Goal: Information Seeking & Learning: Learn about a topic

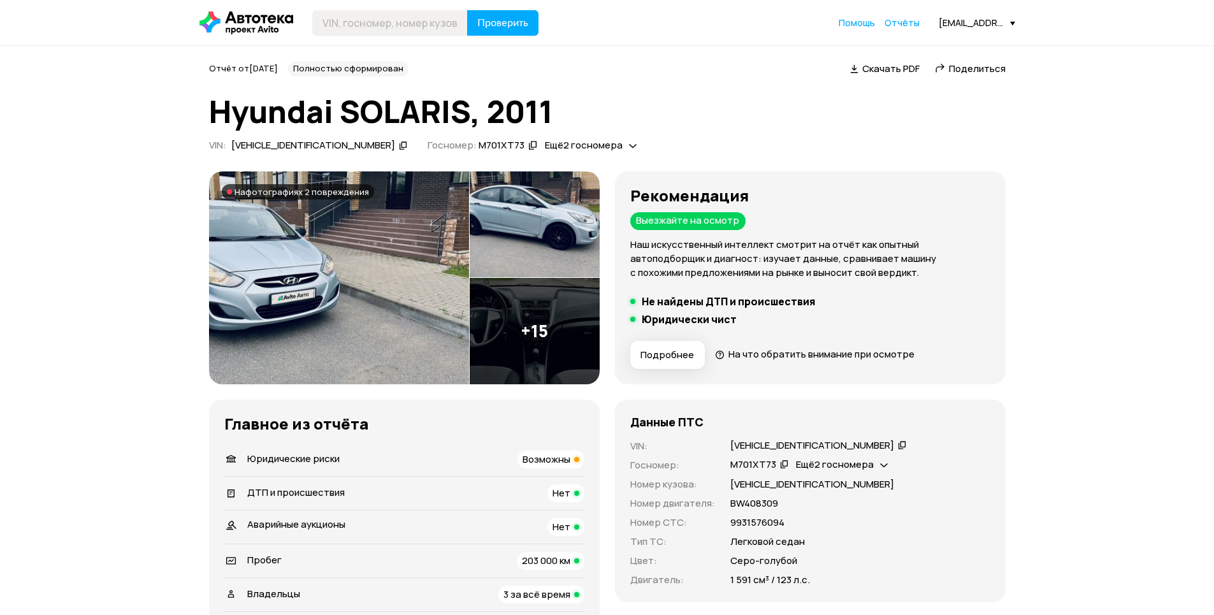
click at [533, 244] on img at bounding box center [535, 224] width 130 height 106
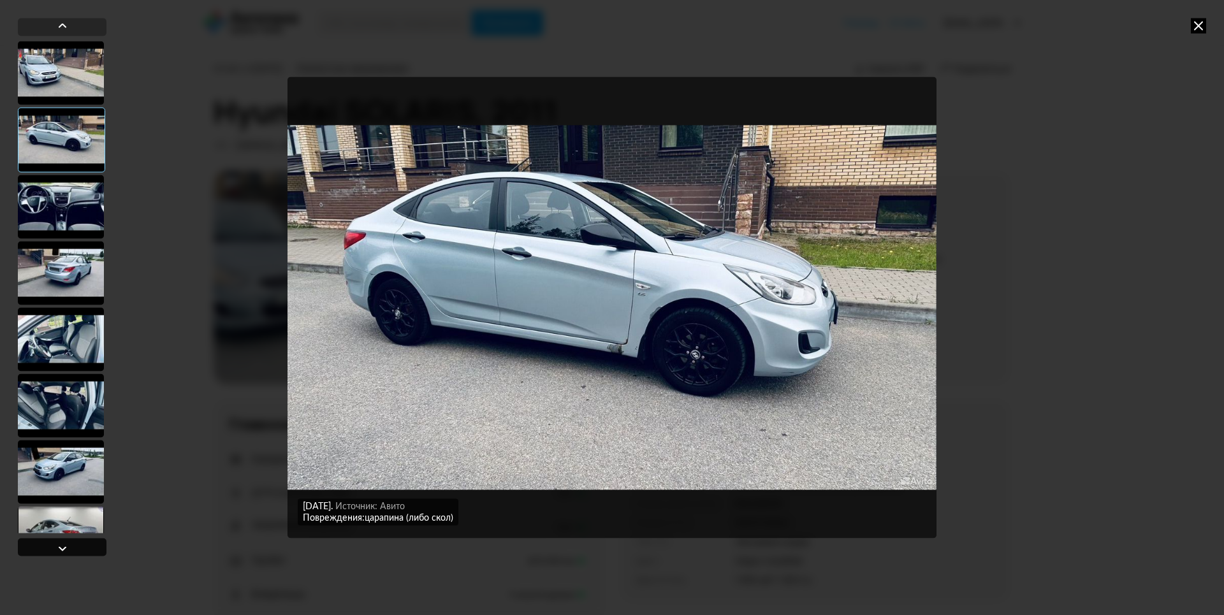
click at [66, 553] on div at bounding box center [62, 548] width 15 height 15
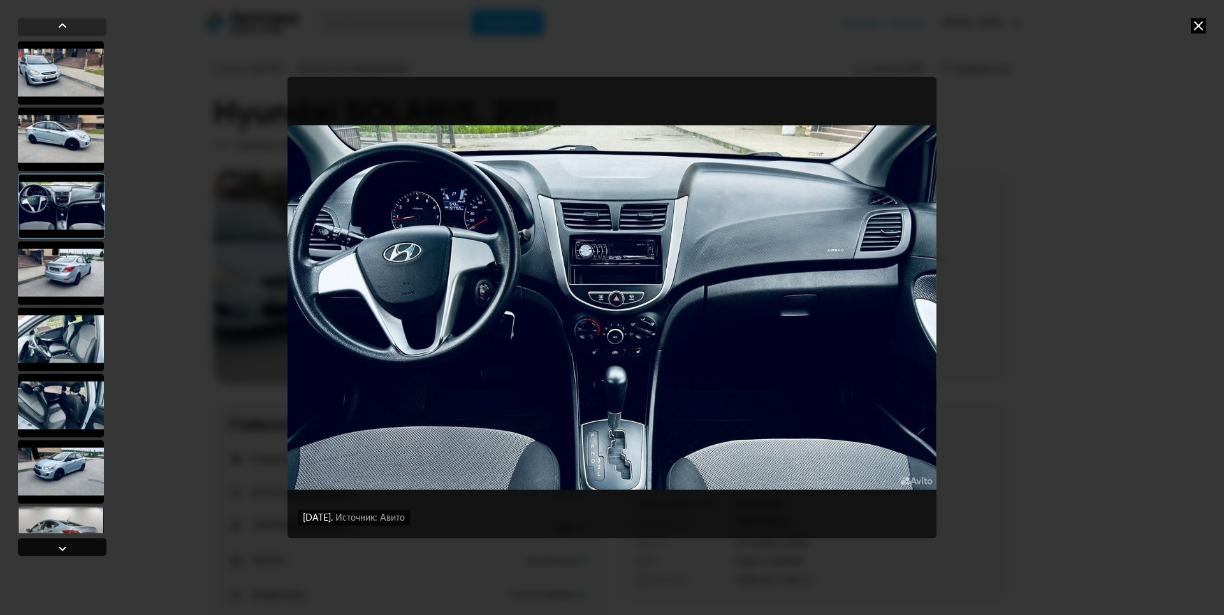
click at [66, 553] on div at bounding box center [62, 548] width 15 height 15
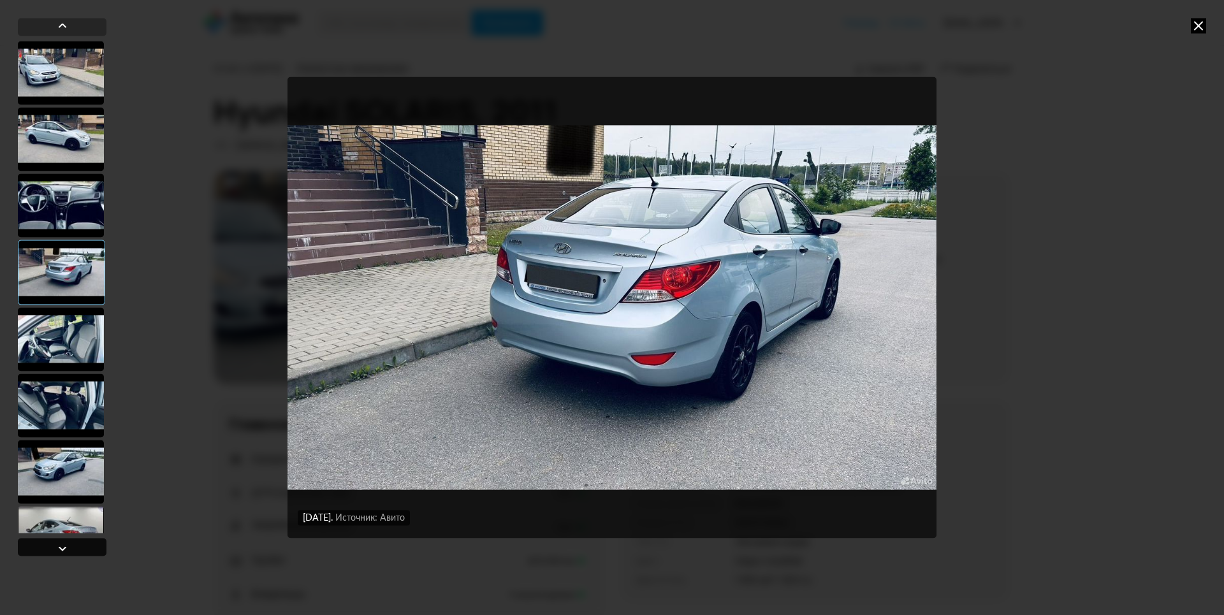
click at [66, 553] on div at bounding box center [62, 548] width 15 height 15
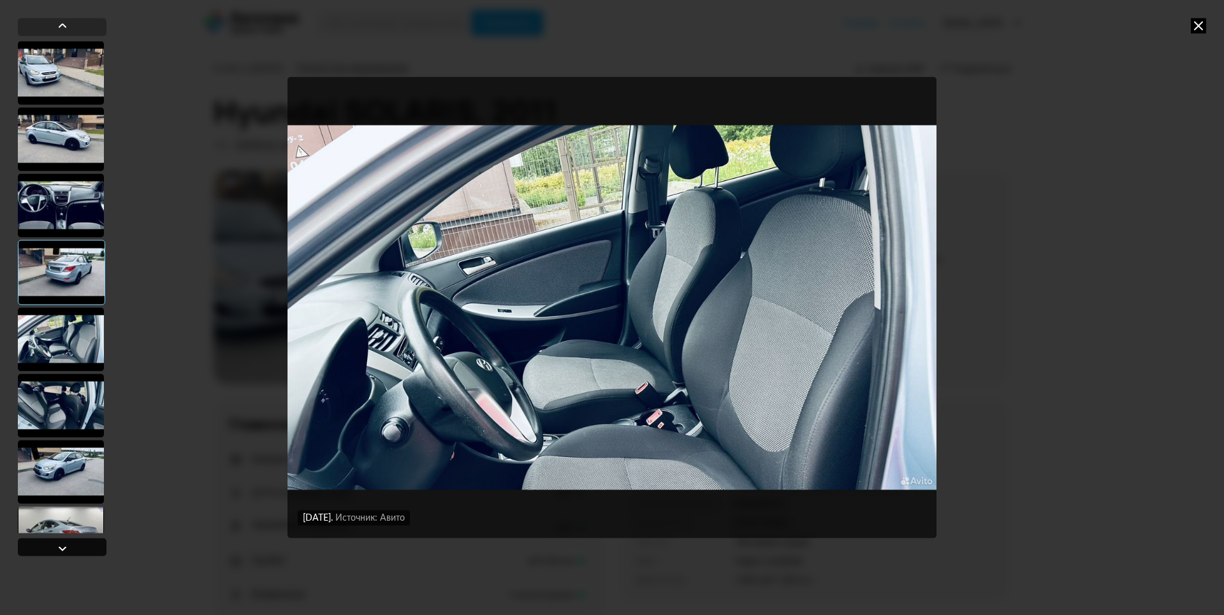
click at [66, 553] on div at bounding box center [62, 548] width 15 height 15
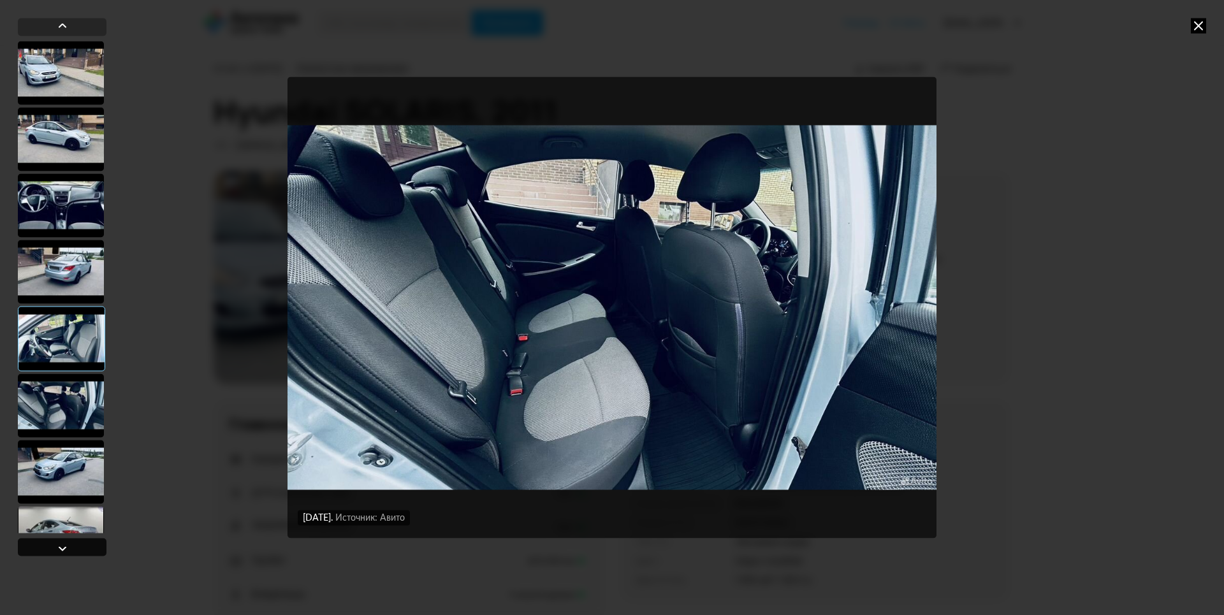
click at [66, 553] on div at bounding box center [62, 548] width 15 height 15
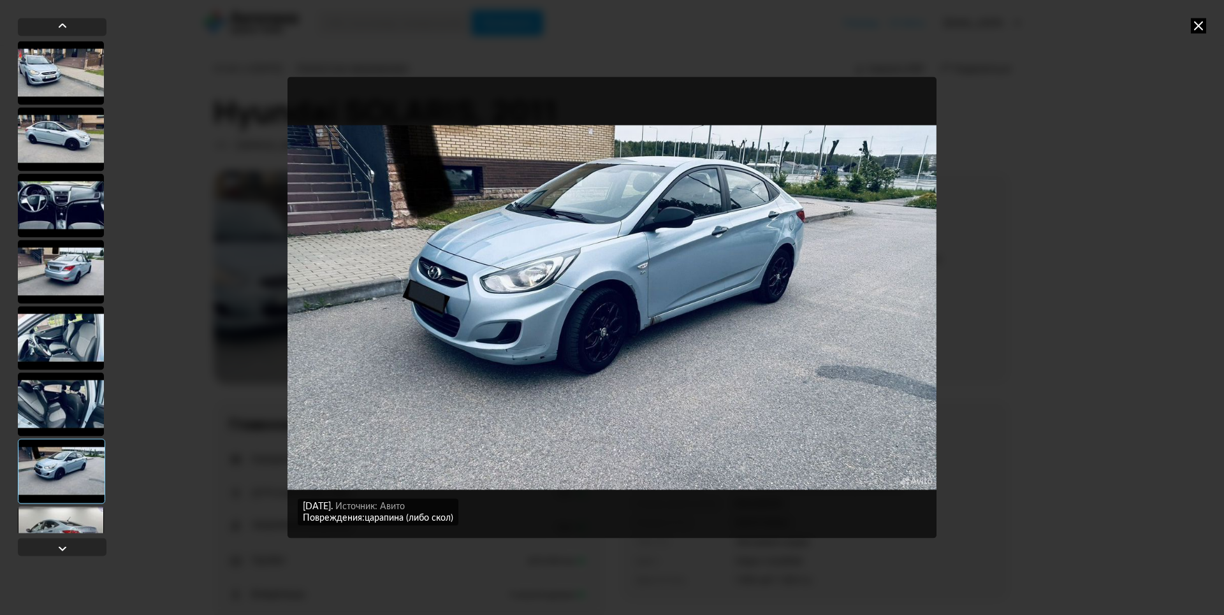
click at [1196, 27] on icon at bounding box center [1198, 25] width 15 height 15
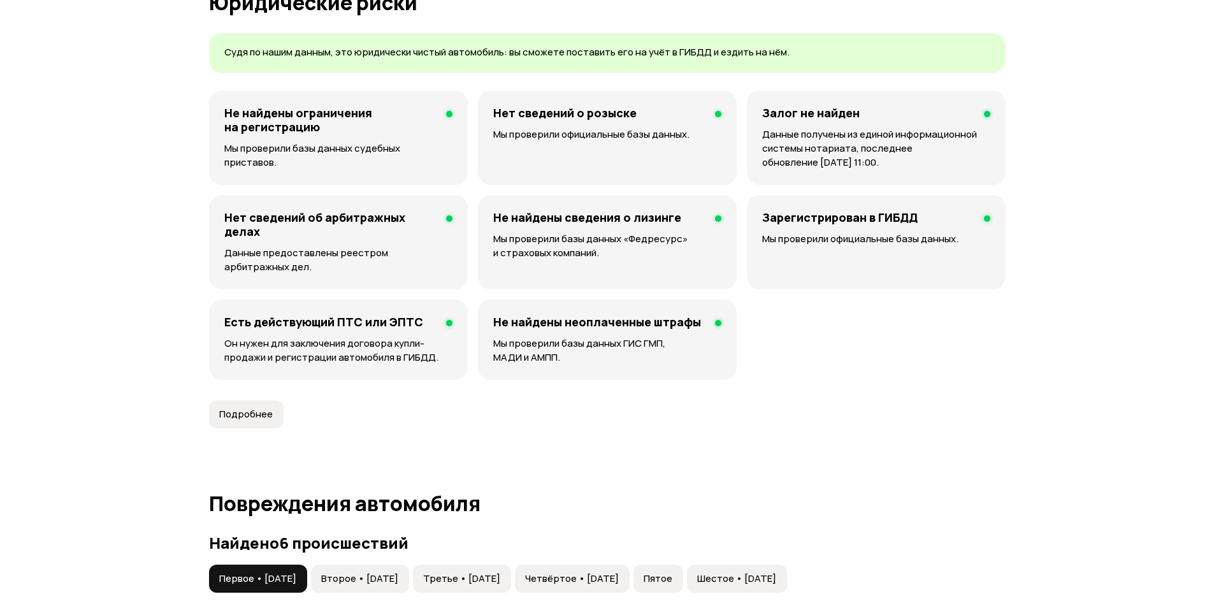
scroll to position [1147, 0]
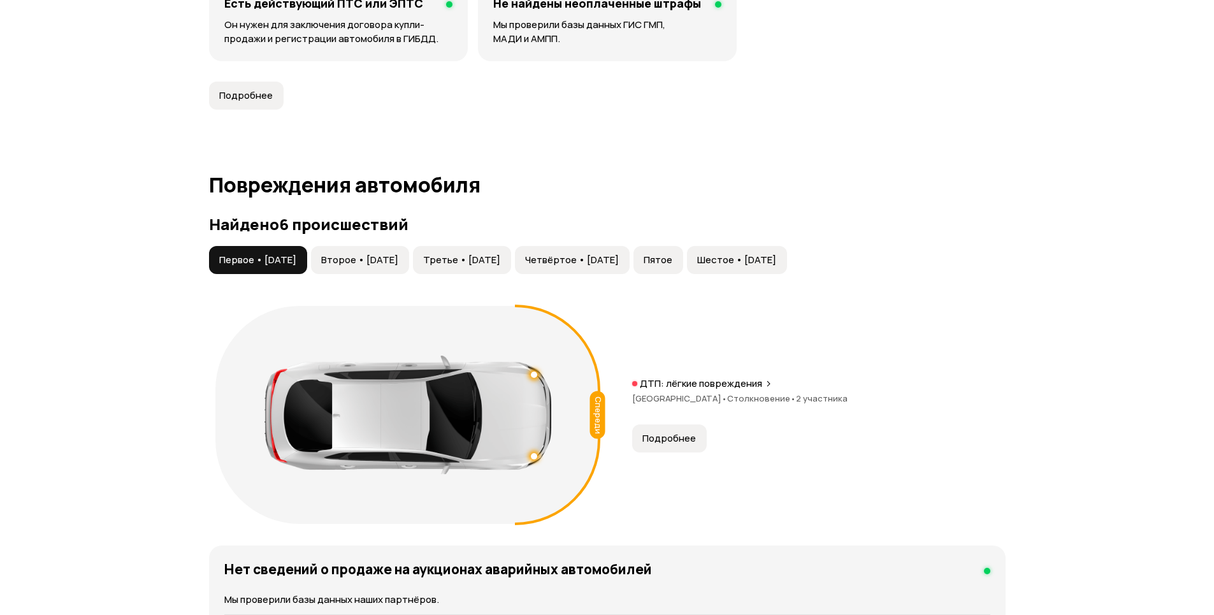
click at [409, 268] on button "Второе • [DATE]" at bounding box center [360, 260] width 98 height 28
click at [488, 254] on span "Третье • [DATE]" at bounding box center [461, 260] width 77 height 13
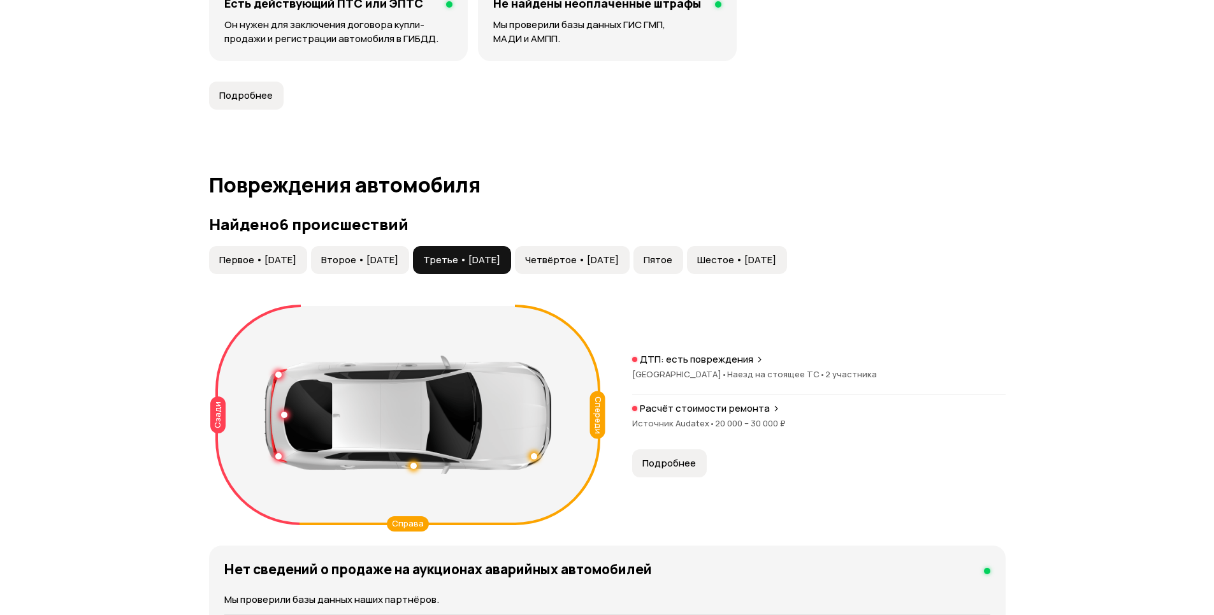
click at [616, 255] on span "Четвёртое • [DATE]" at bounding box center [572, 260] width 94 height 13
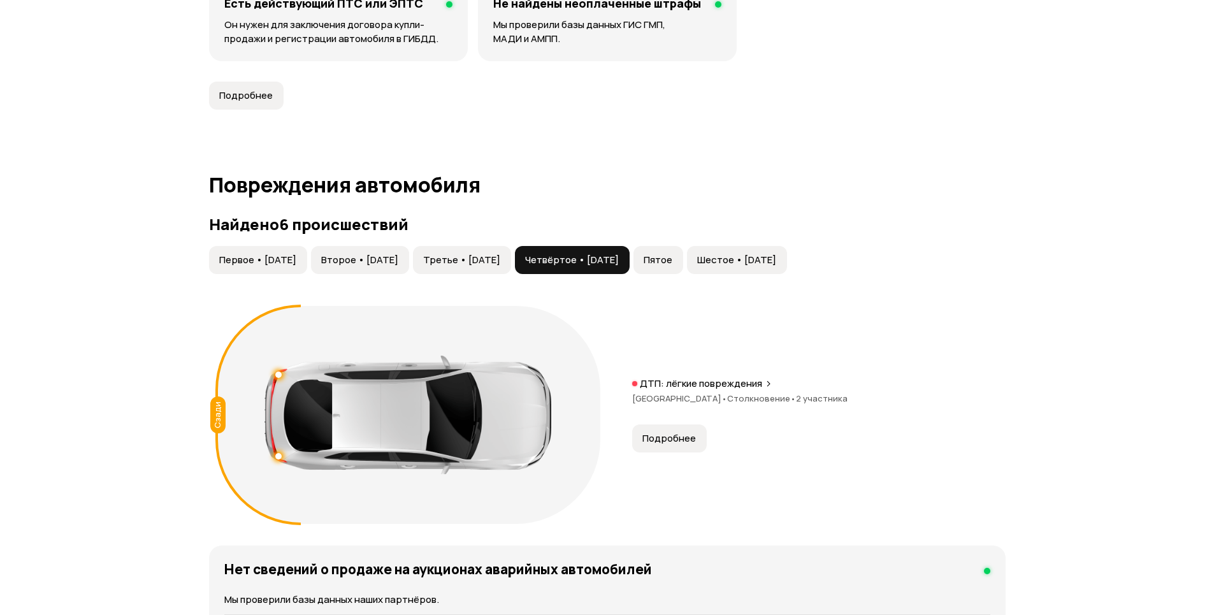
click at [683, 253] on button "Пятое" at bounding box center [659, 260] width 50 height 28
click at [787, 251] on button "Шестое • [DATE]" at bounding box center [737, 260] width 100 height 28
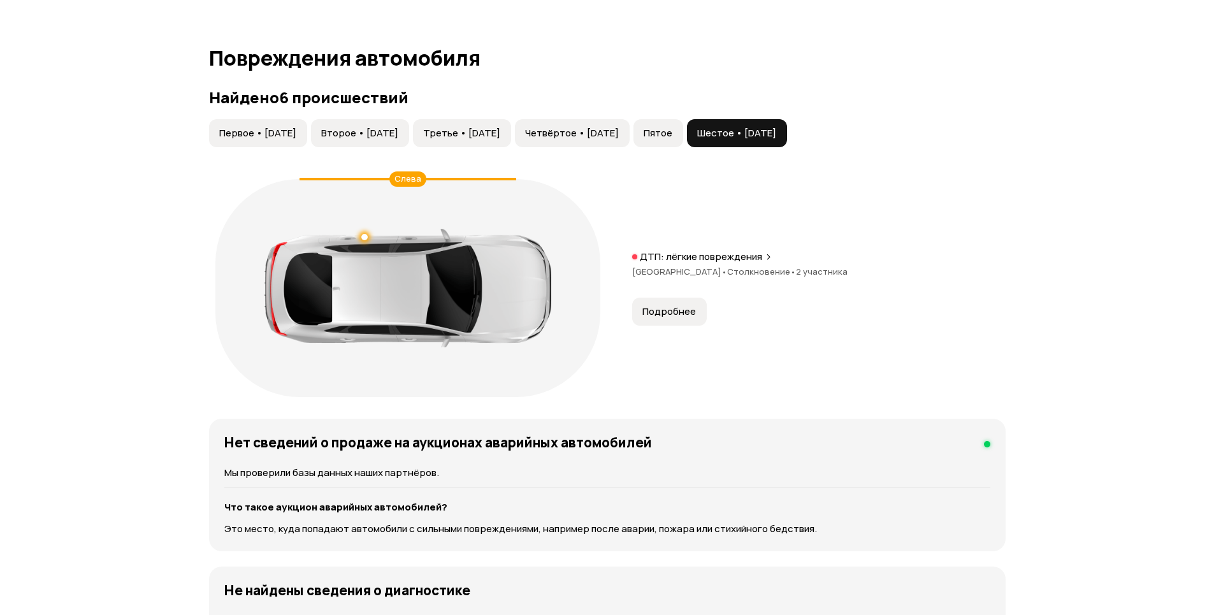
scroll to position [1275, 0]
click at [673, 133] on span "Пятое" at bounding box center [658, 132] width 29 height 13
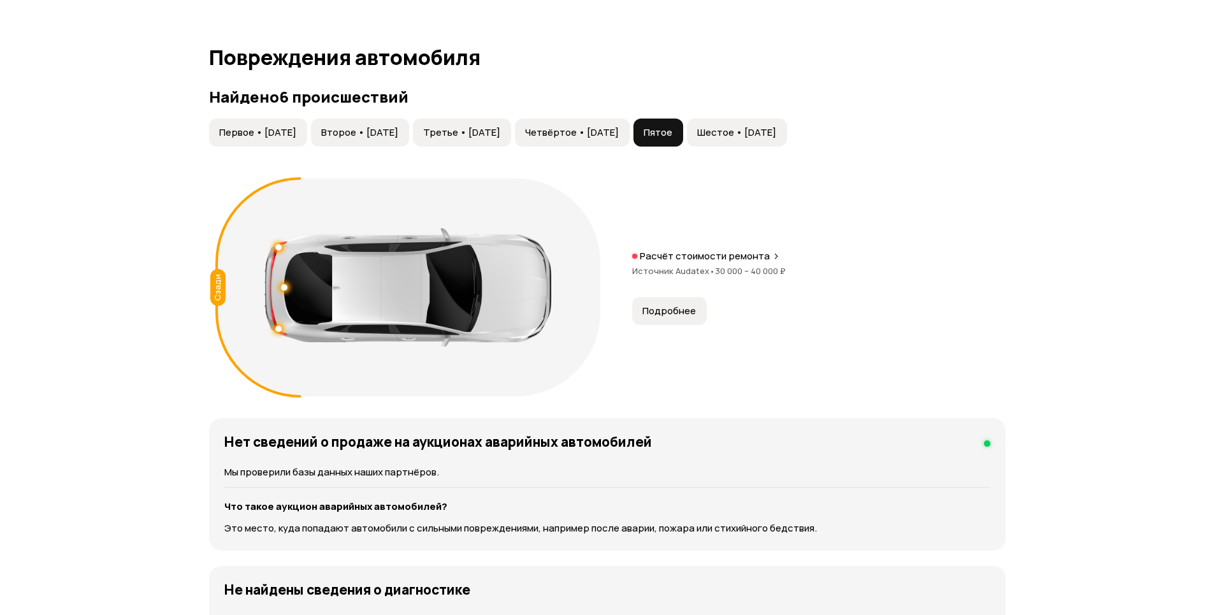
click at [619, 130] on span "Четвёртое • [DATE]" at bounding box center [572, 132] width 94 height 13
click at [500, 130] on span "Третье • [DATE]" at bounding box center [461, 132] width 77 height 13
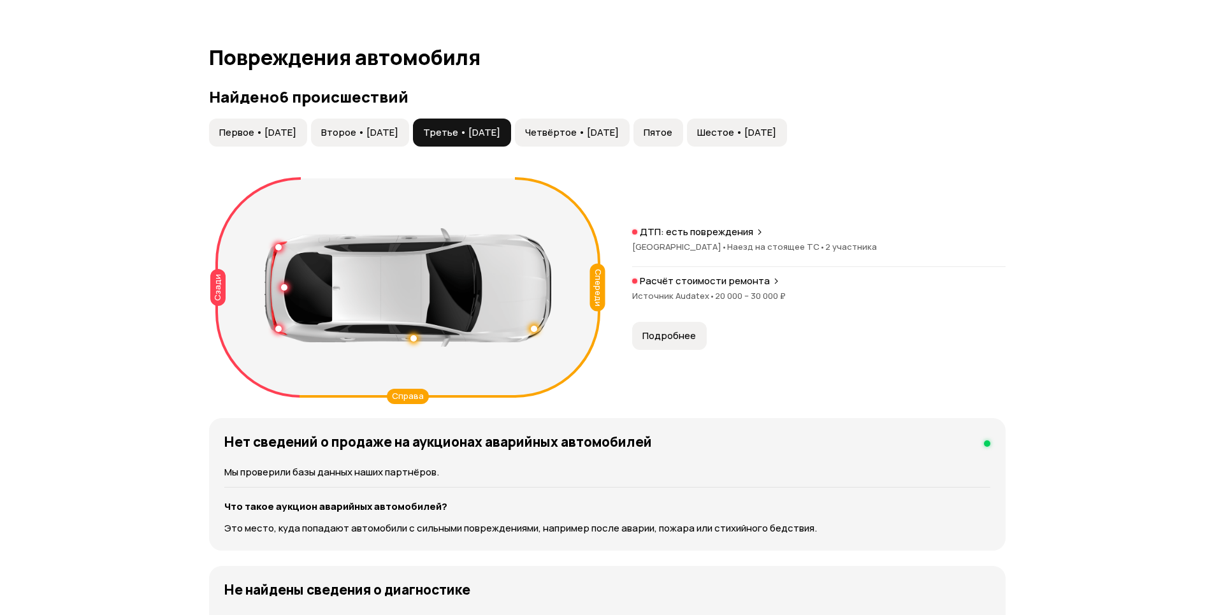
click at [391, 128] on span "Второе • [DATE]" at bounding box center [359, 132] width 77 height 13
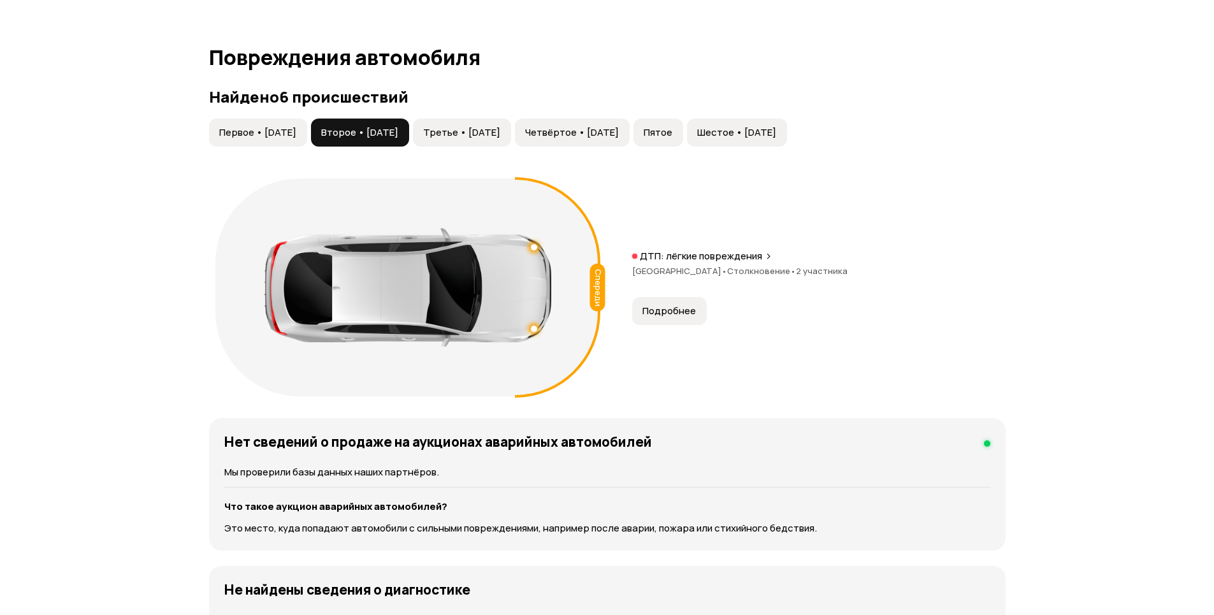
click at [273, 142] on button "Первое • [DATE]" at bounding box center [258, 133] width 98 height 28
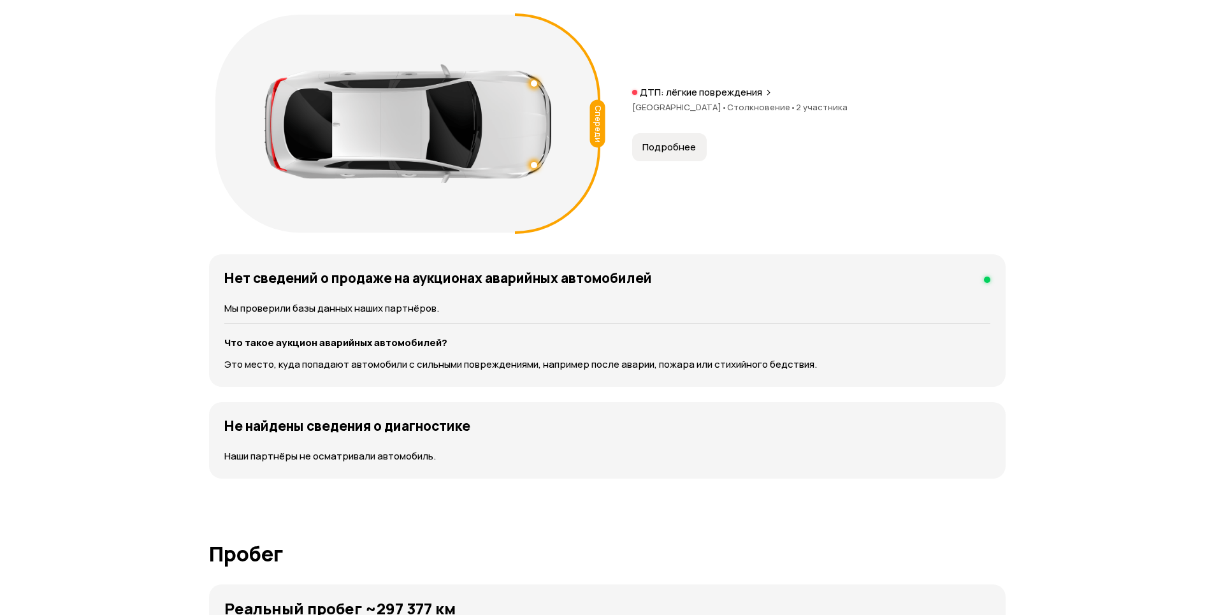
scroll to position [1211, 0]
